Goal: Transaction & Acquisition: Purchase product/service

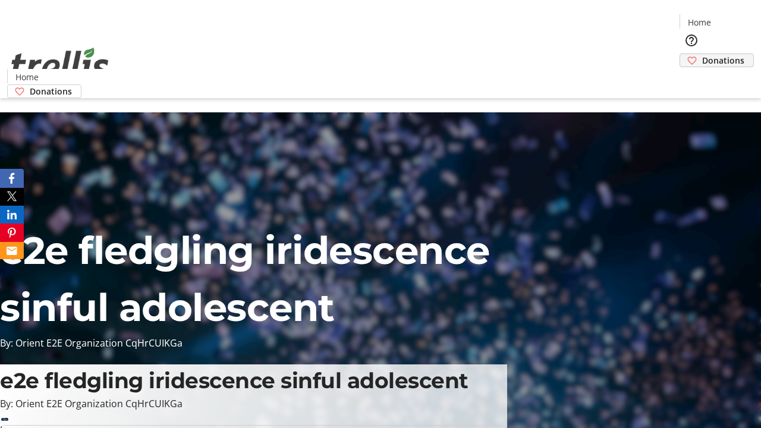
click at [702, 54] on span "Donations" at bounding box center [723, 60] width 42 height 12
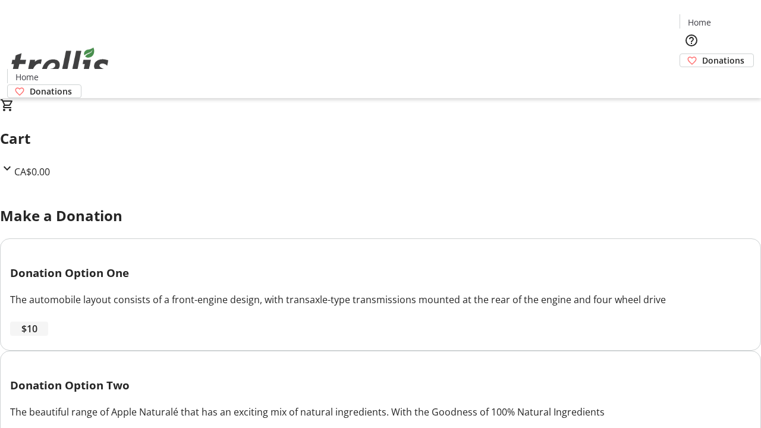
click at [37, 336] on span "$10" at bounding box center [29, 329] width 16 height 14
